Goal: Task Accomplishment & Management: Manage account settings

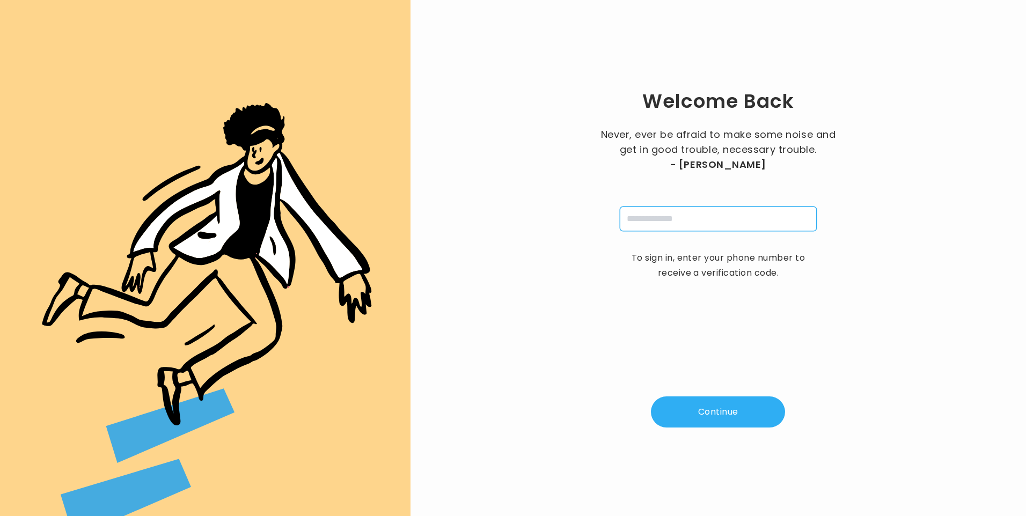
click at [677, 221] on input "tel" at bounding box center [718, 219] width 197 height 25
type input "**********"
click at [705, 418] on button "Continue" at bounding box center [718, 411] width 134 height 31
type input "*"
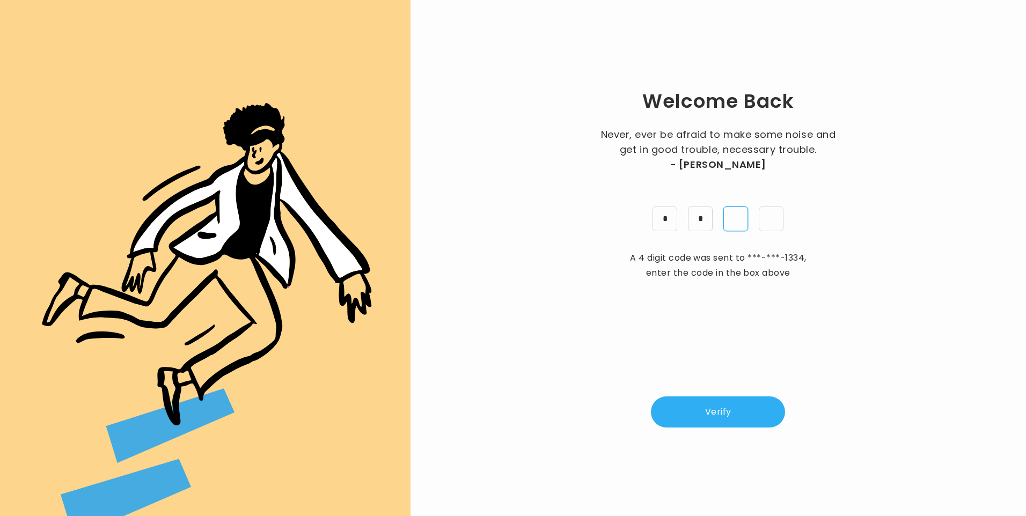
type input "*"
drag, startPoint x: 729, startPoint y: 416, endPoint x: 725, endPoint y: 407, distance: 9.7
click at [728, 414] on button "Verify" at bounding box center [718, 411] width 134 height 31
